Goal: Transaction & Acquisition: Purchase product/service

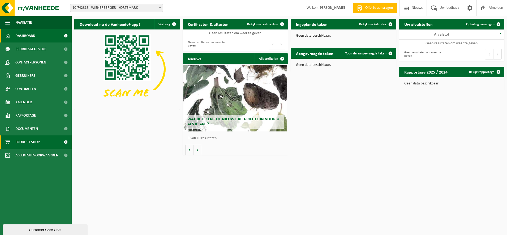
click at [29, 140] on span "Product Shop" at bounding box center [27, 141] width 24 height 13
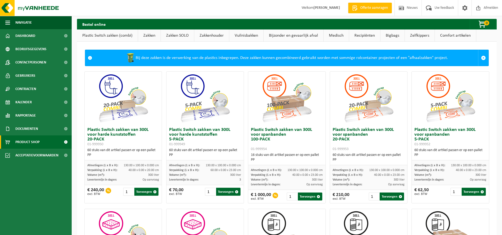
click at [157, 37] on link "Zakken" at bounding box center [149, 35] width 23 height 12
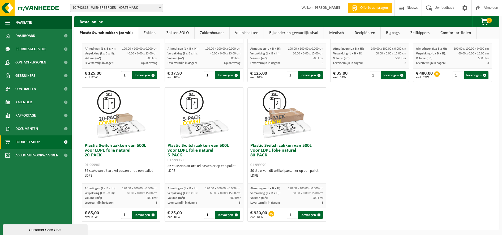
scroll to position [64, 0]
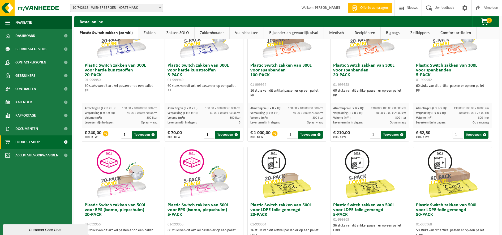
click at [106, 33] on link "Plastic Switch zakken (combi)" at bounding box center [106, 33] width 64 height 12
click at [146, 32] on link "Zakken" at bounding box center [149, 33] width 23 height 12
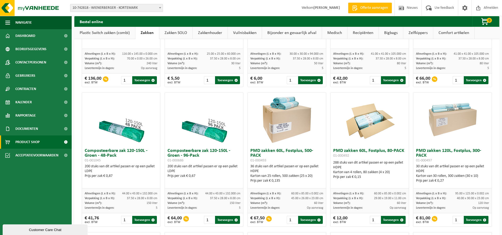
scroll to position [263, 0]
